Goal: Transaction & Acquisition: Purchase product/service

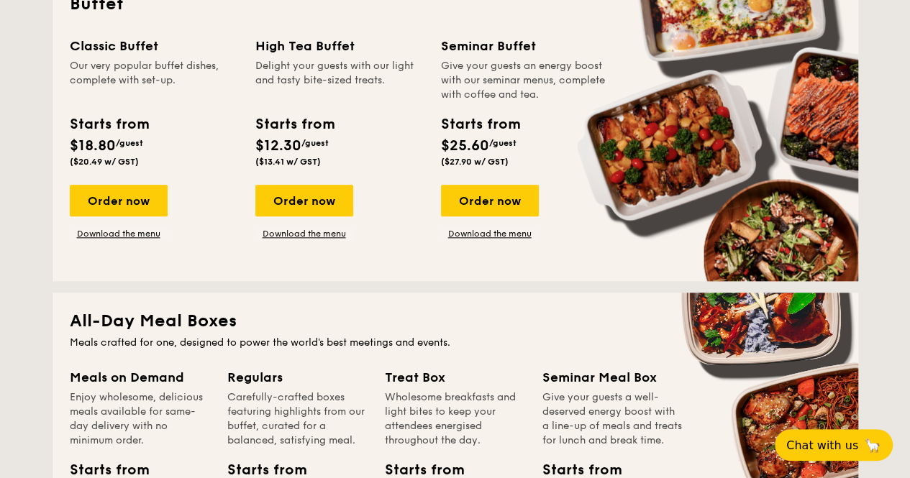
scroll to position [676, 0]
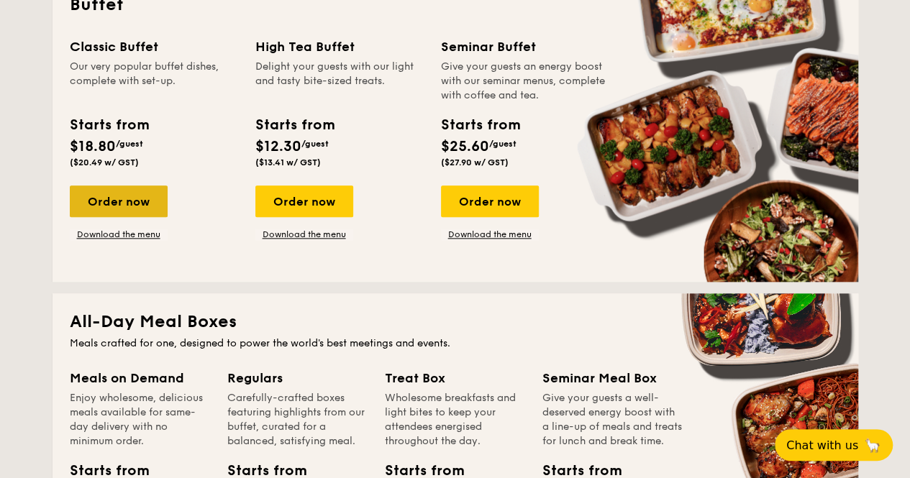
click at [120, 196] on div "Order now" at bounding box center [119, 202] width 98 height 32
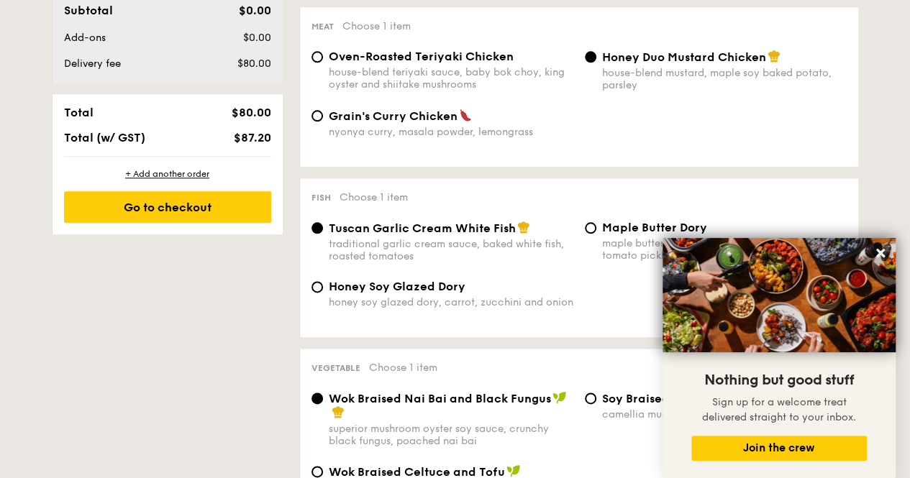
scroll to position [750, 0]
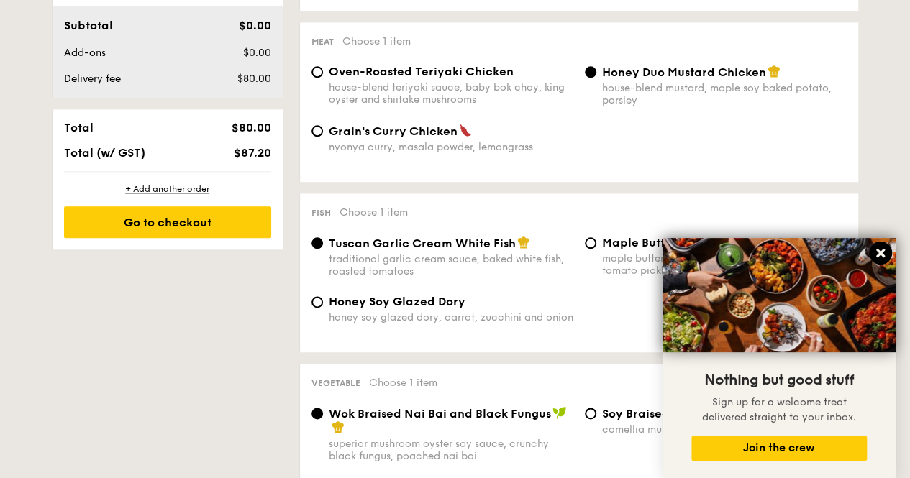
click at [886, 258] on icon at bounding box center [880, 253] width 13 height 13
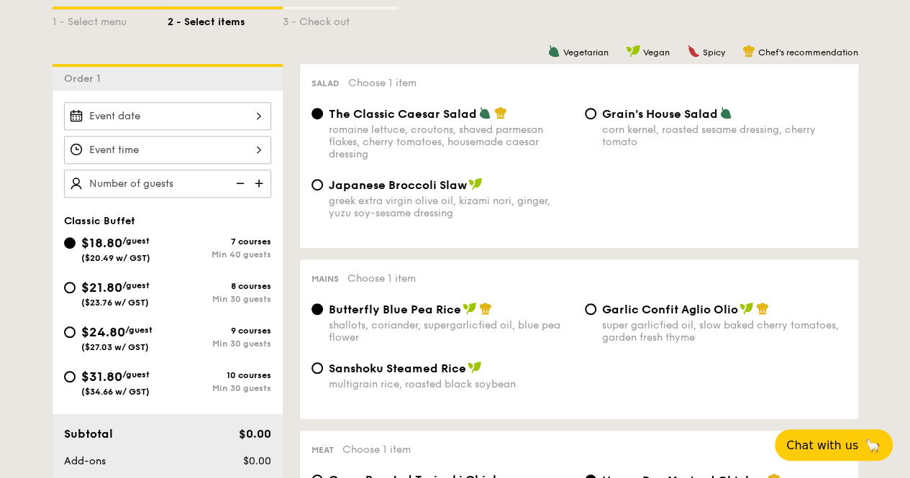
scroll to position [341, 0]
click at [255, 180] on img at bounding box center [261, 183] width 22 height 27
type input "40 guests"
click at [243, 180] on img at bounding box center [239, 183] width 22 height 27
click at [234, 382] on div "10 courses Min 30 guests" at bounding box center [220, 382] width 104 height 23
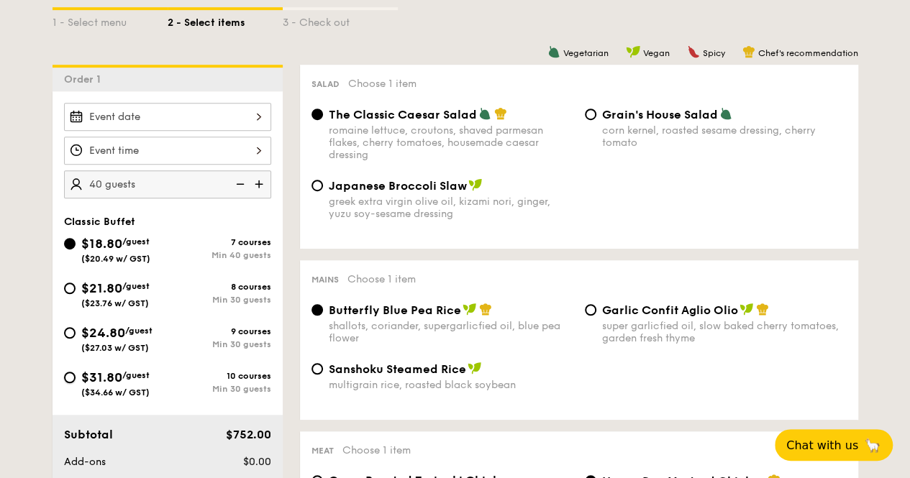
click at [75, 382] on input "$31.80 /guest ($34.66 w/ GST) 10 courses Min 30 guests" at bounding box center [70, 378] width 12 height 12
radio input "true"
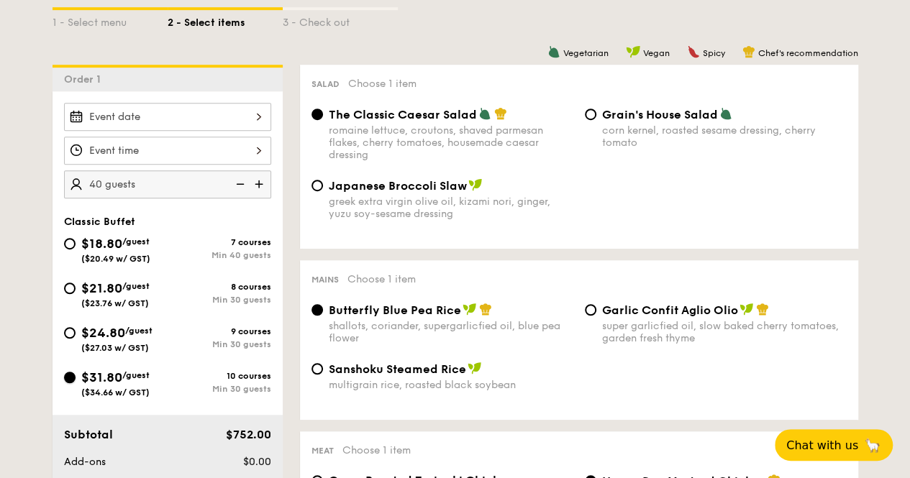
radio input "true"
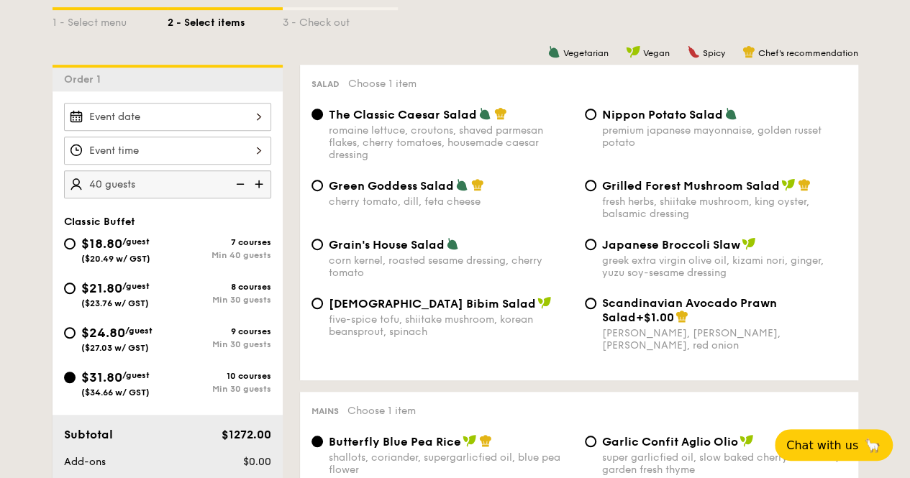
click at [238, 183] on img at bounding box center [239, 183] width 22 height 27
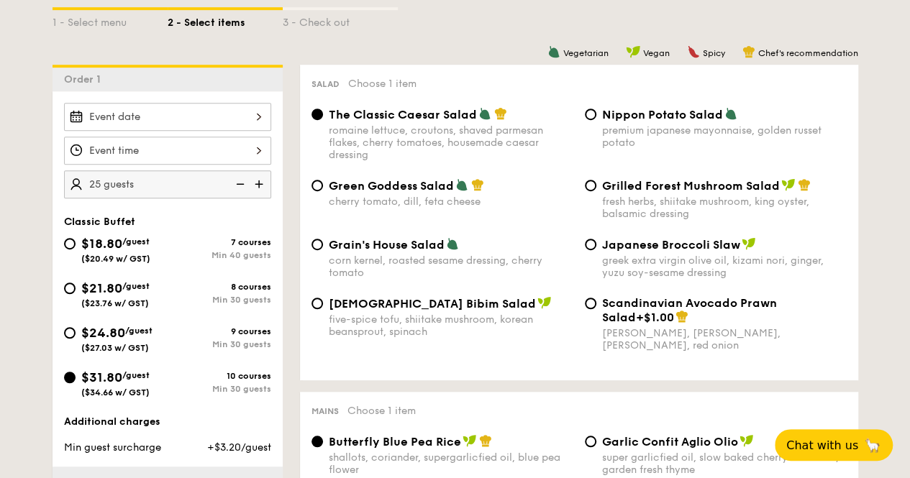
click at [238, 183] on img at bounding box center [239, 183] width 22 height 27
type input "20 guests"
click at [238, 183] on img at bounding box center [239, 183] width 22 height 27
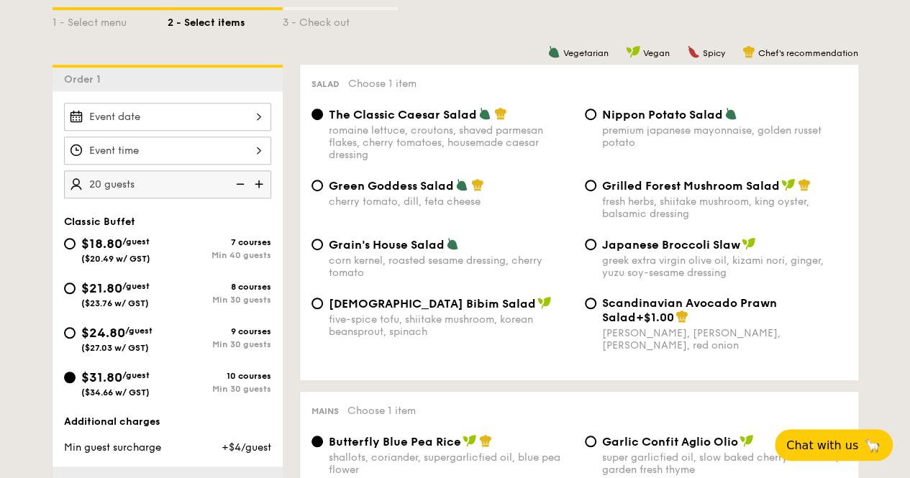
click at [238, 183] on img at bounding box center [239, 183] width 22 height 27
click at [247, 178] on img at bounding box center [239, 183] width 22 height 27
click at [243, 180] on img at bounding box center [239, 183] width 22 height 27
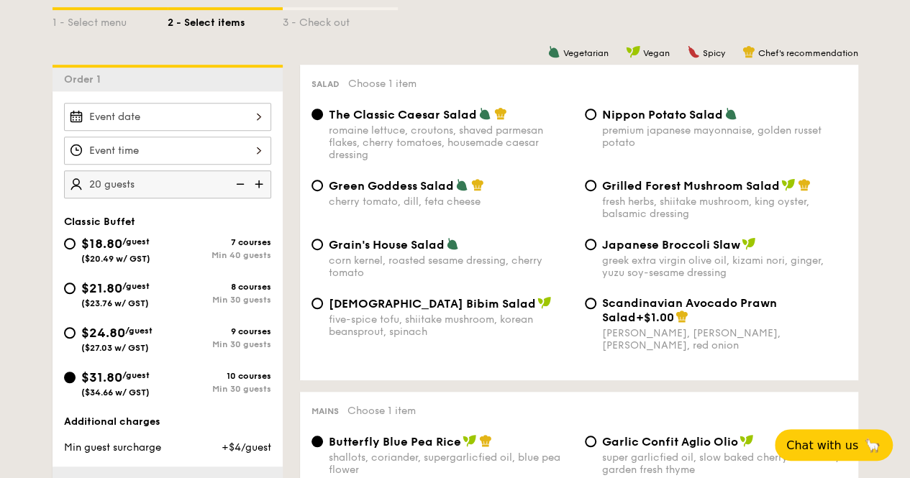
click at [243, 180] on img at bounding box center [239, 183] width 22 height 27
drag, startPoint x: 243, startPoint y: 180, endPoint x: 241, endPoint y: 288, distance: 107.2
click at [241, 288] on div "20 guests Classic Buffet $18.80 /guest ($20.49 w/ GST) 7 courses Min 40 guests …" at bounding box center [167, 324] width 230 height 467
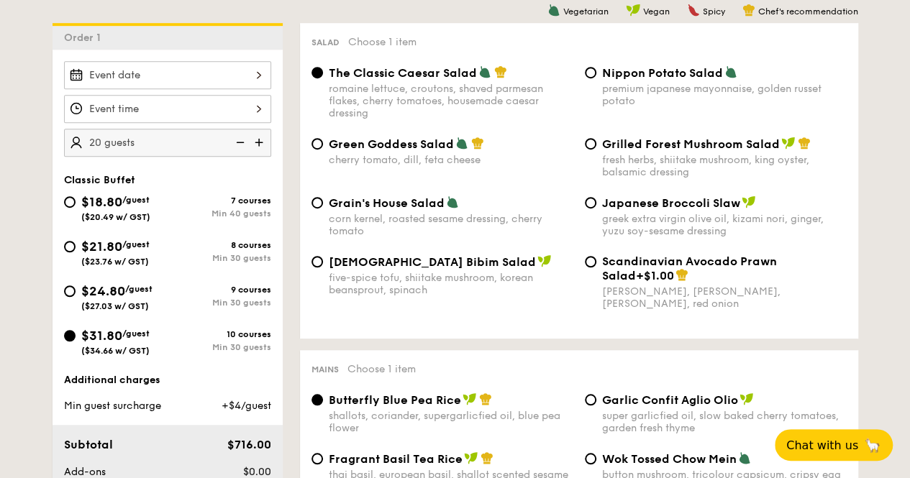
scroll to position [377, 0]
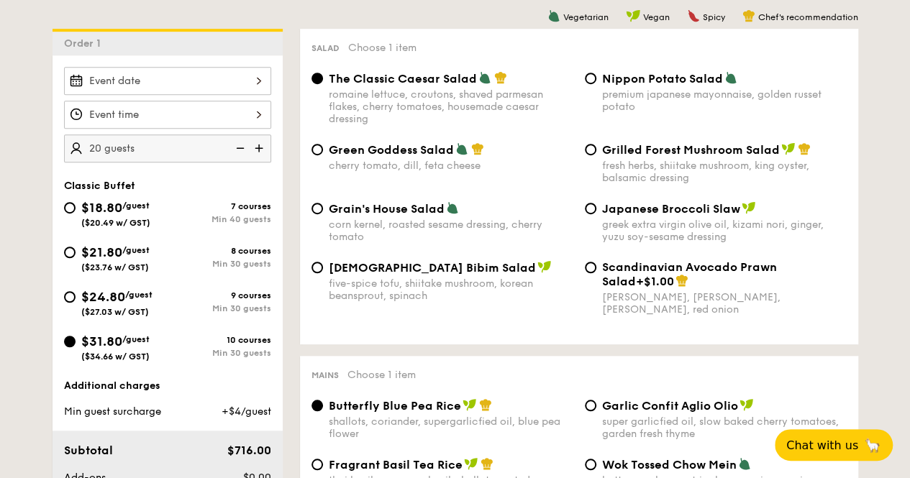
click at [76, 205] on div "$18.80 /guest ($20.49 w/ GST)" at bounding box center [116, 213] width 104 height 30
click at [75, 205] on input "$18.80 /guest ($20.49 w/ GST) 7 courses Min 40 guests" at bounding box center [70, 208] width 12 height 12
radio input "true"
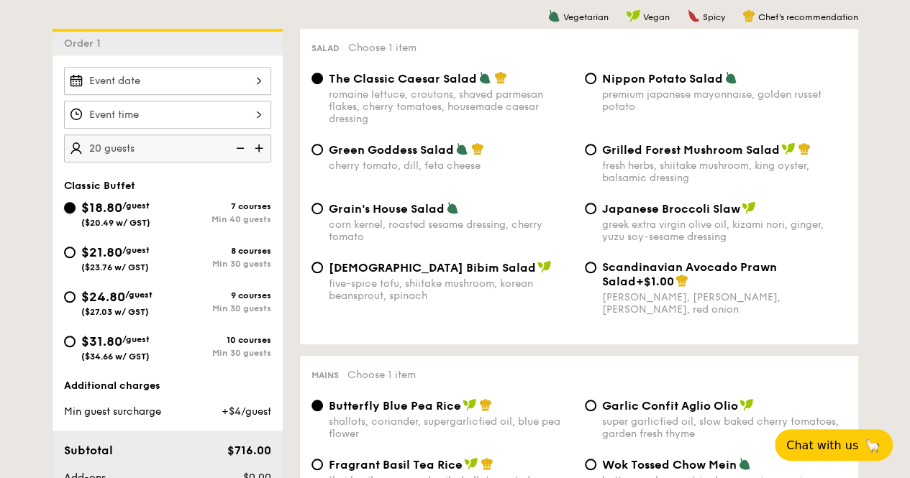
radio input "true"
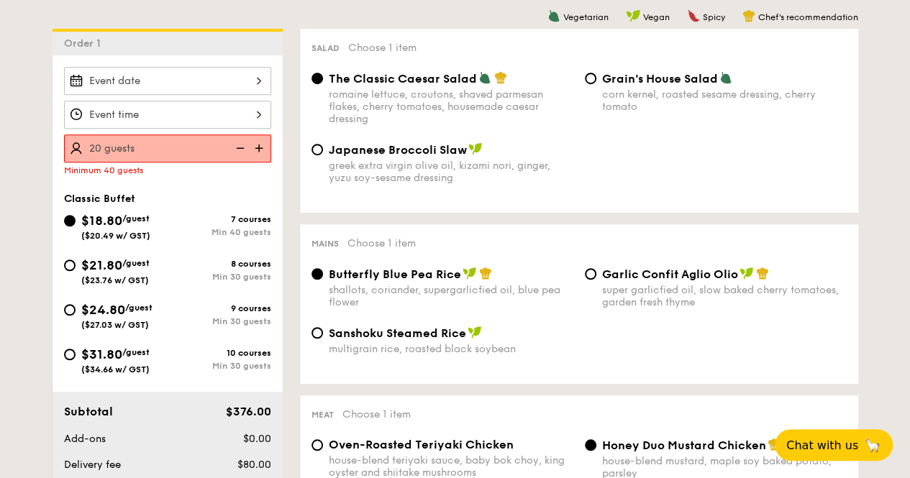
click at [240, 147] on img at bounding box center [239, 147] width 22 height 27
type input "40 guests"
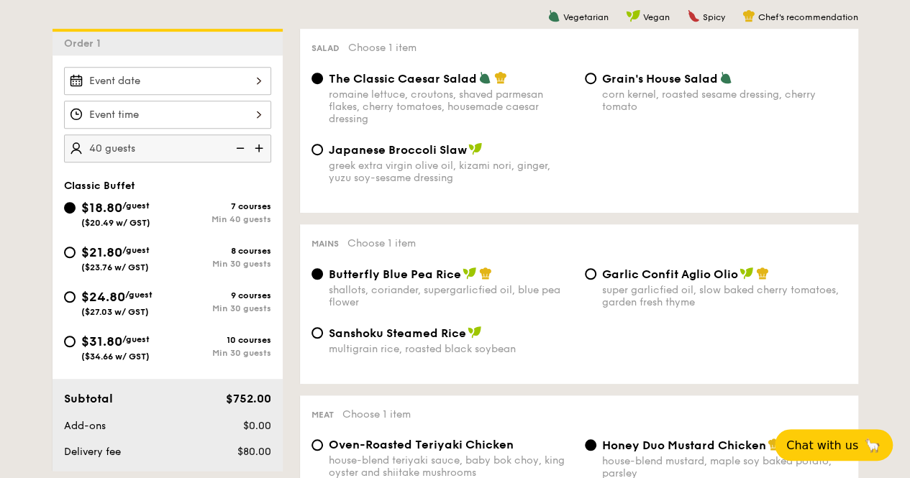
click at [240, 147] on img at bounding box center [239, 147] width 22 height 27
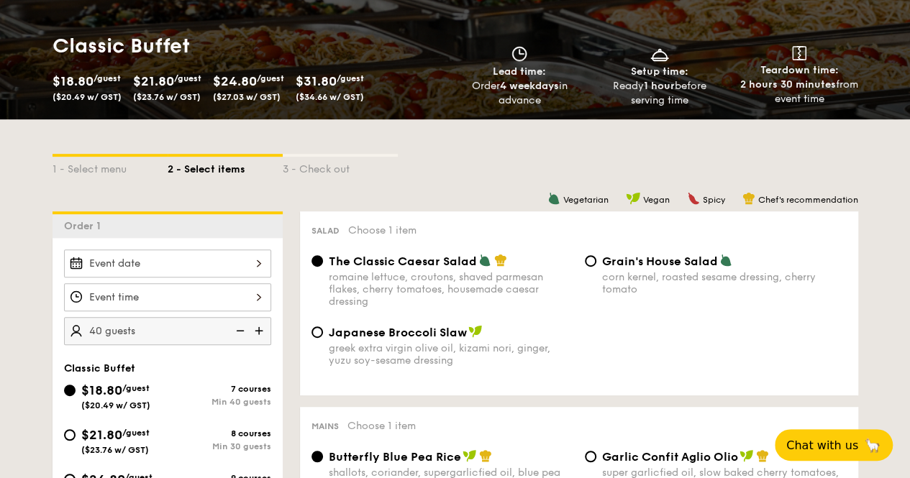
scroll to position [178, 0]
